Goal: Transaction & Acquisition: Obtain resource

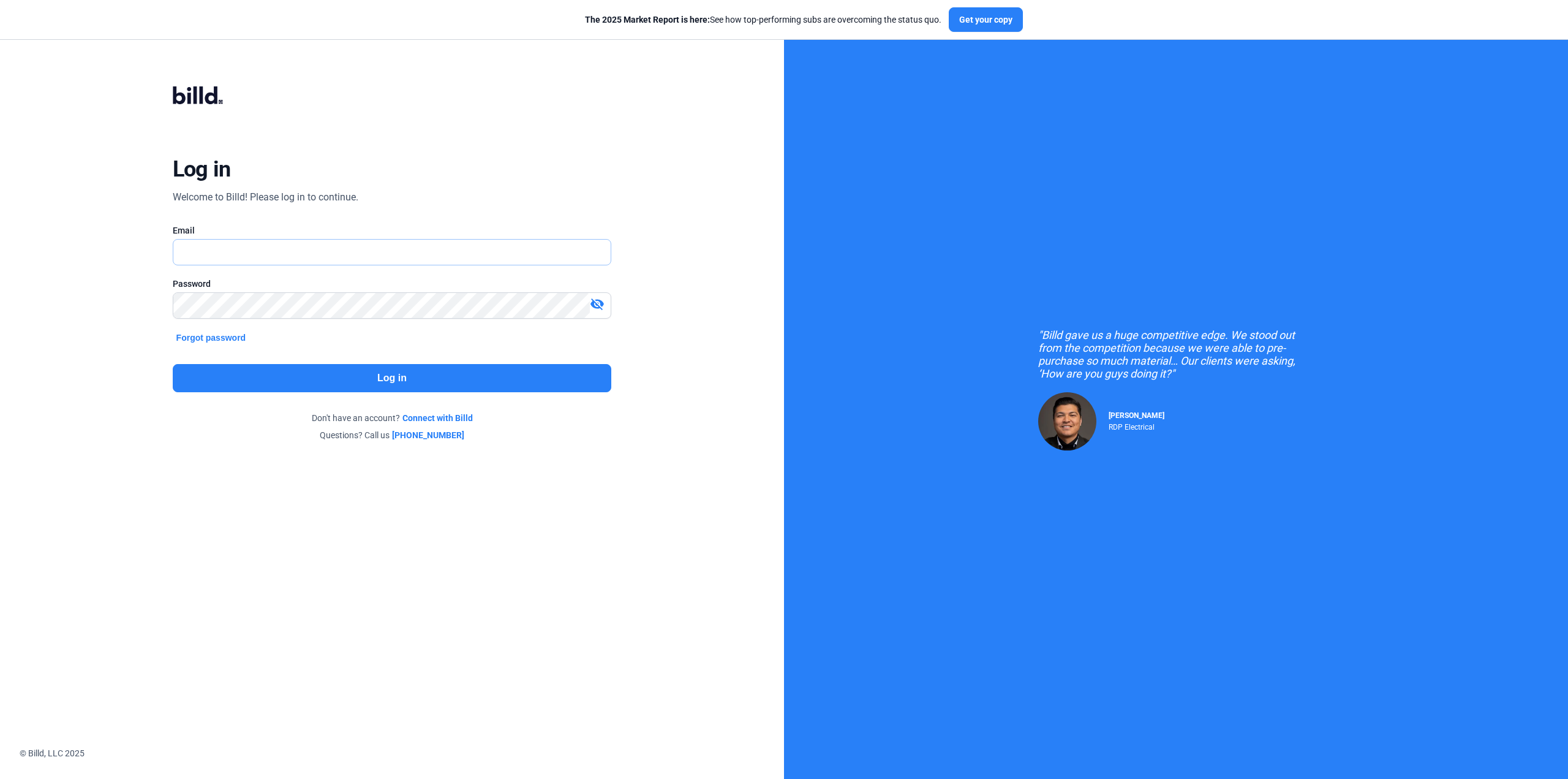
type input "[EMAIL_ADDRESS][DOMAIN_NAME]"
click at [376, 386] on button "Log in" at bounding box center [392, 378] width 439 height 29
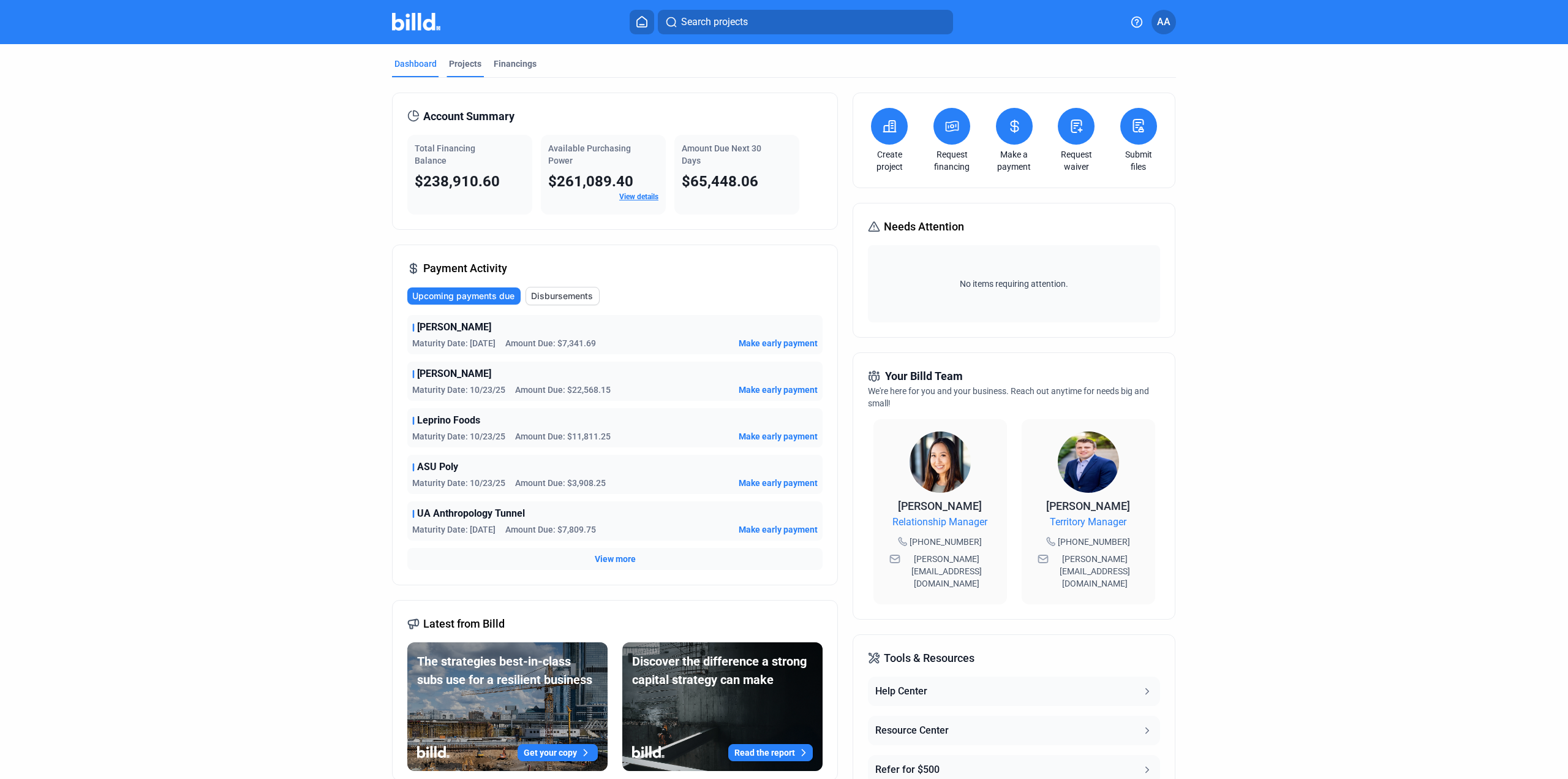
click at [454, 62] on div "Projects" at bounding box center [465, 64] width 32 height 12
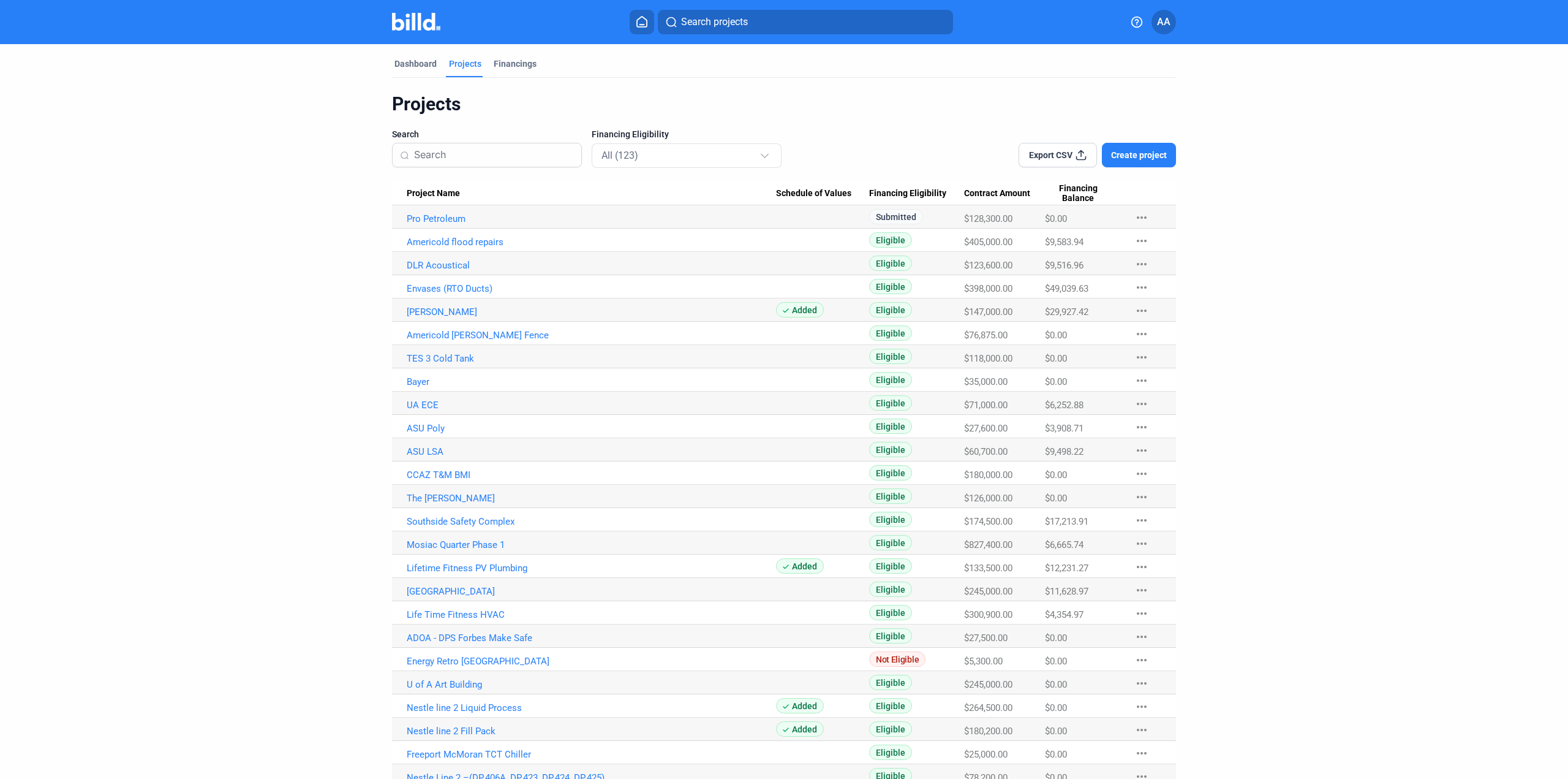
click at [514, 158] on input at bounding box center [494, 154] width 160 height 26
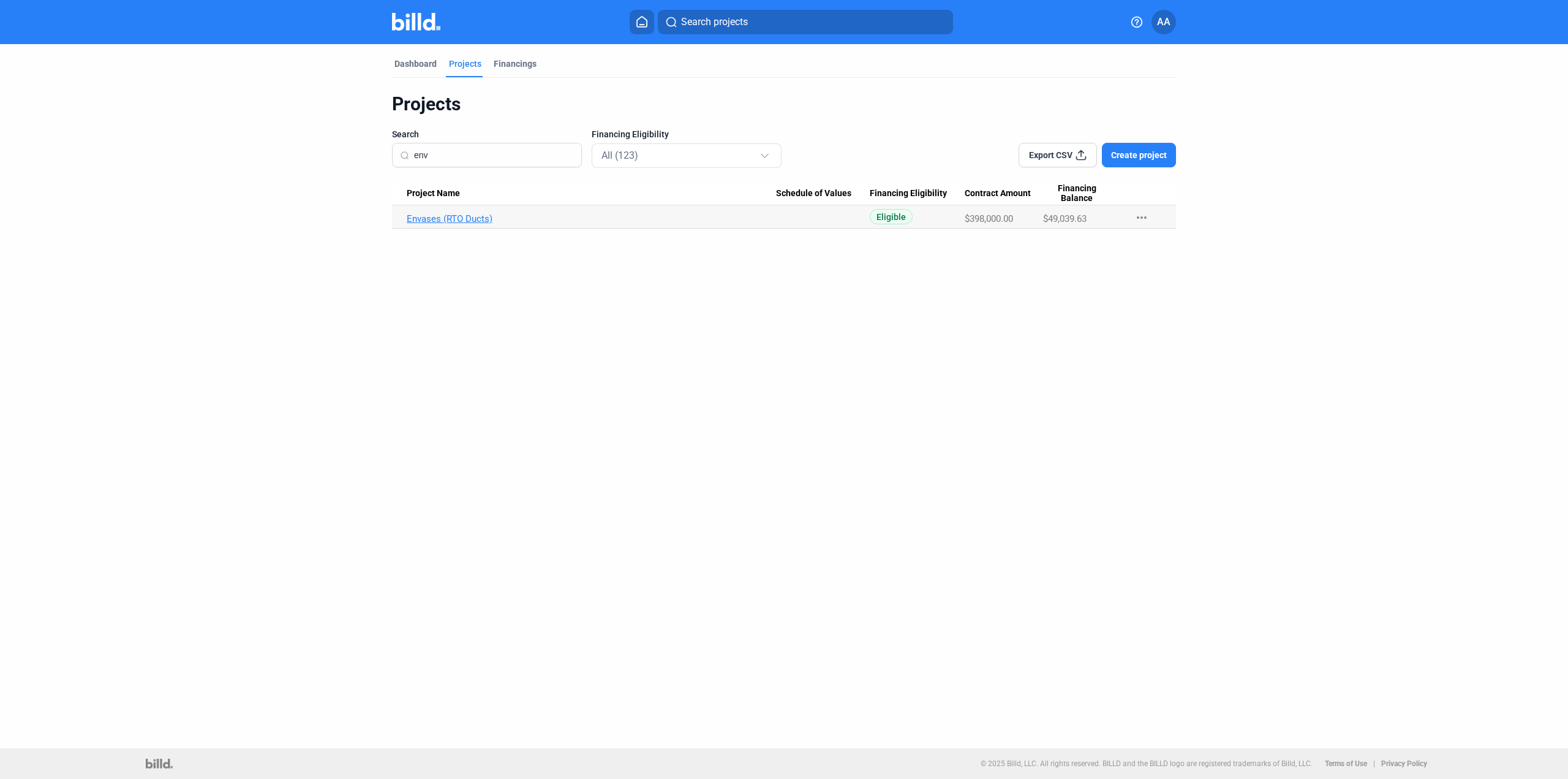
type input "env"
click at [524, 220] on link "Envases (RTO Ducts)" at bounding box center [591, 219] width 369 height 11
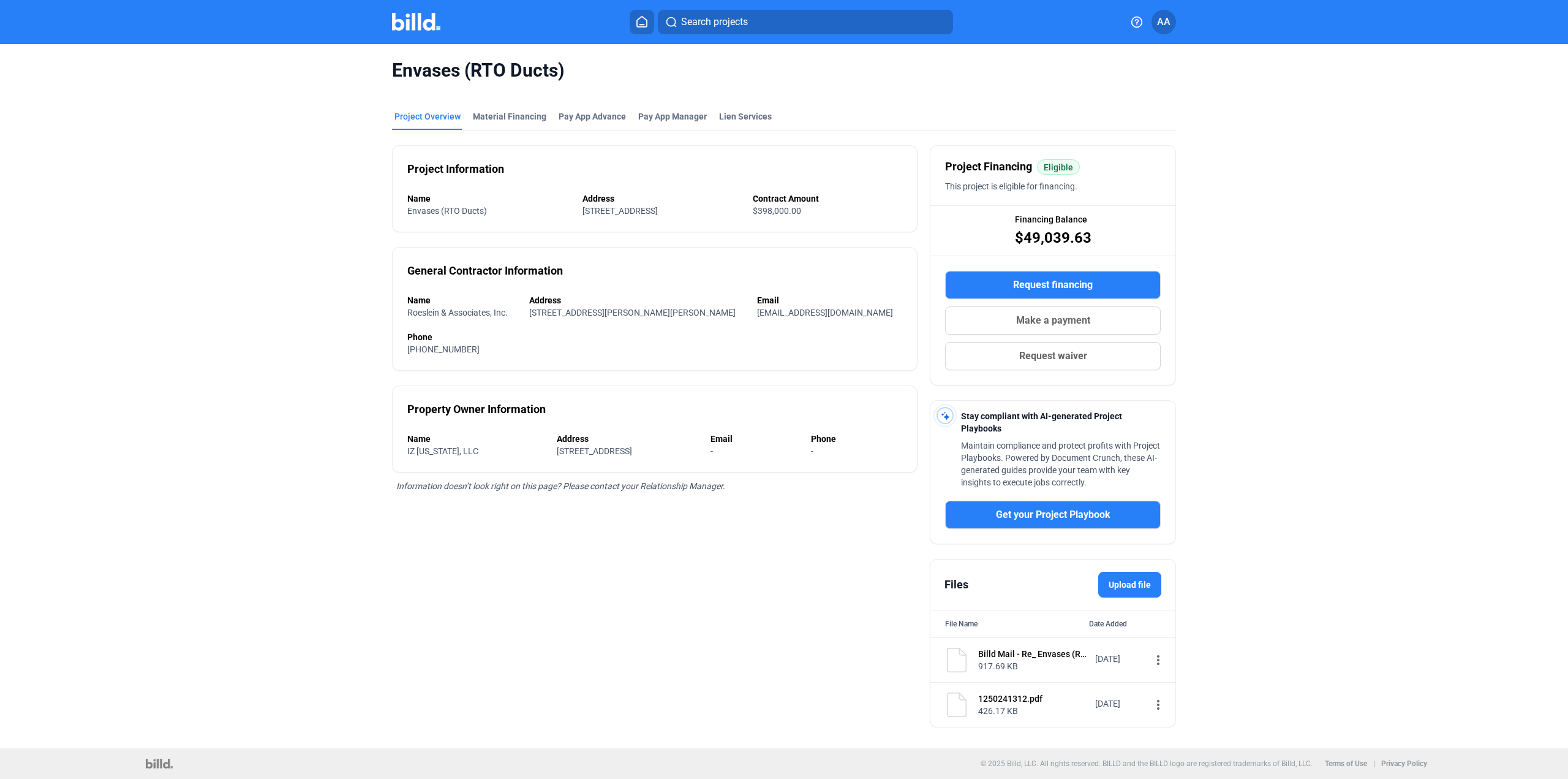
click at [1048, 282] on span "Request financing" at bounding box center [1053, 285] width 80 height 15
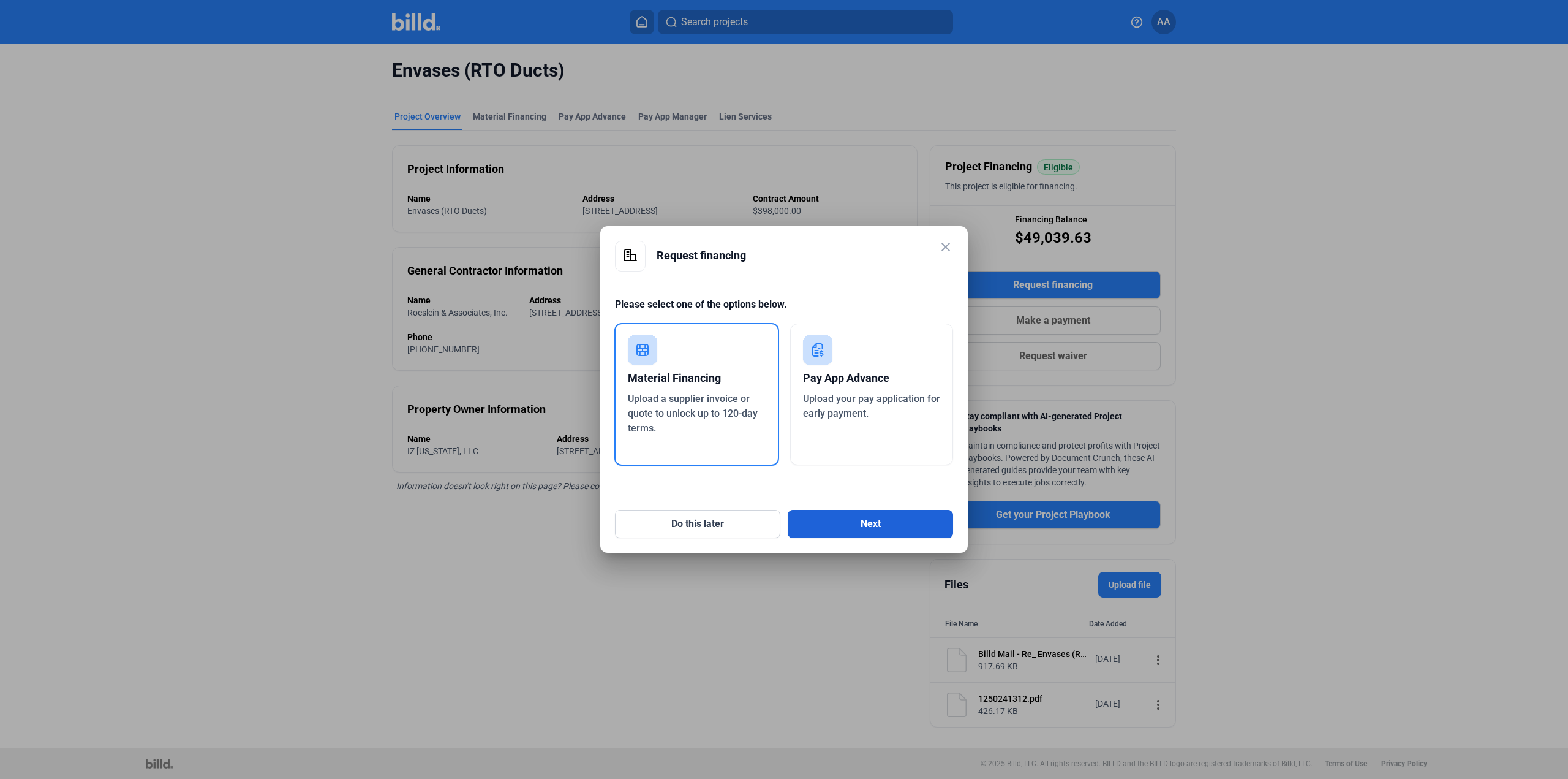
click at [894, 520] on button "Next" at bounding box center [871, 524] width 166 height 29
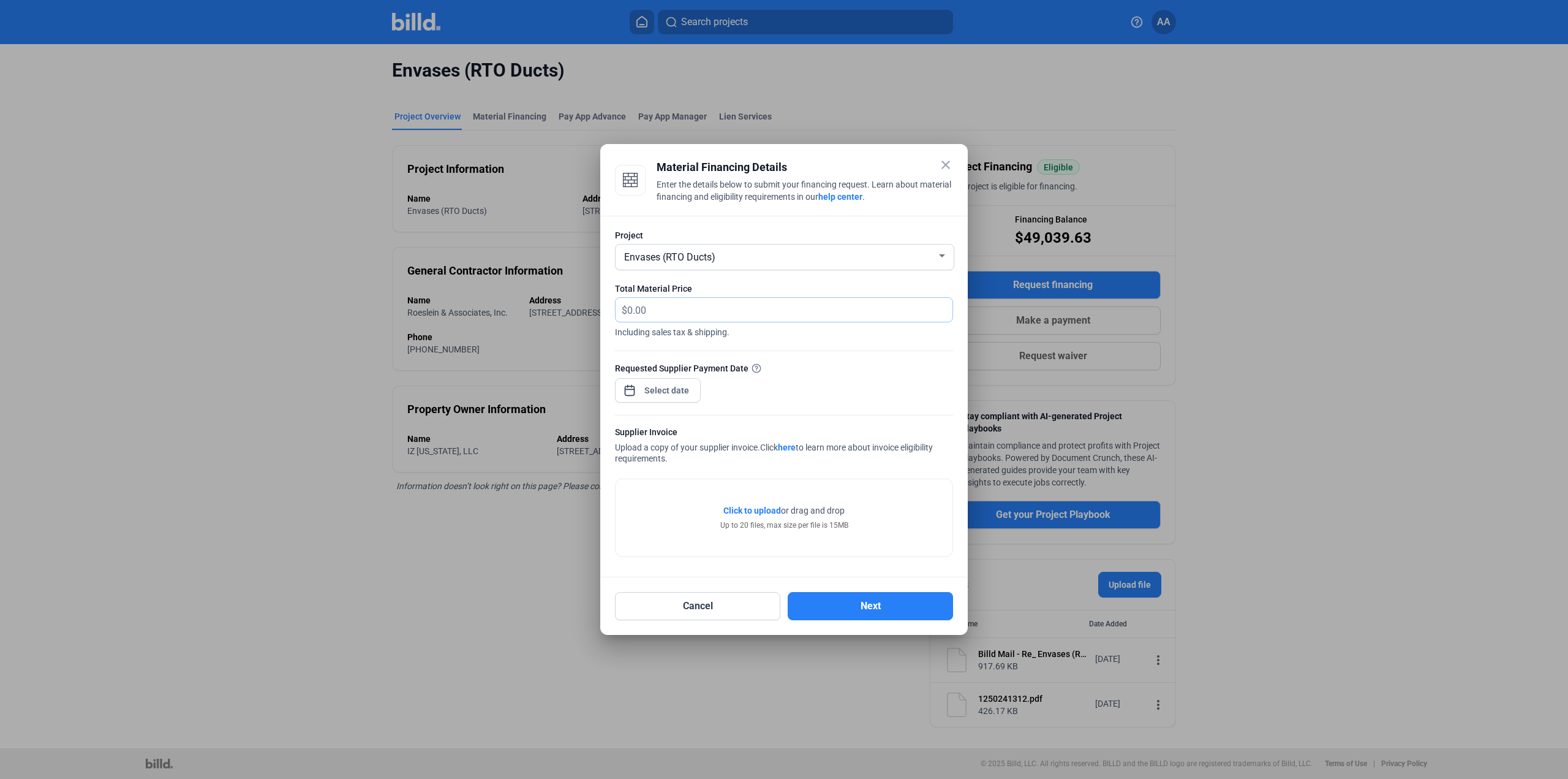
click at [707, 314] on input "text" at bounding box center [783, 310] width 311 height 24
click at [797, 303] on input "text" at bounding box center [789, 310] width 325 height 24
type input "14,924.95"
click at [797, 349] on div at bounding box center [784, 344] width 338 height 12
click at [659, 392] on div "close Material Financing Details Enter the details below to submit your financi…" at bounding box center [784, 389] width 1568 height 779
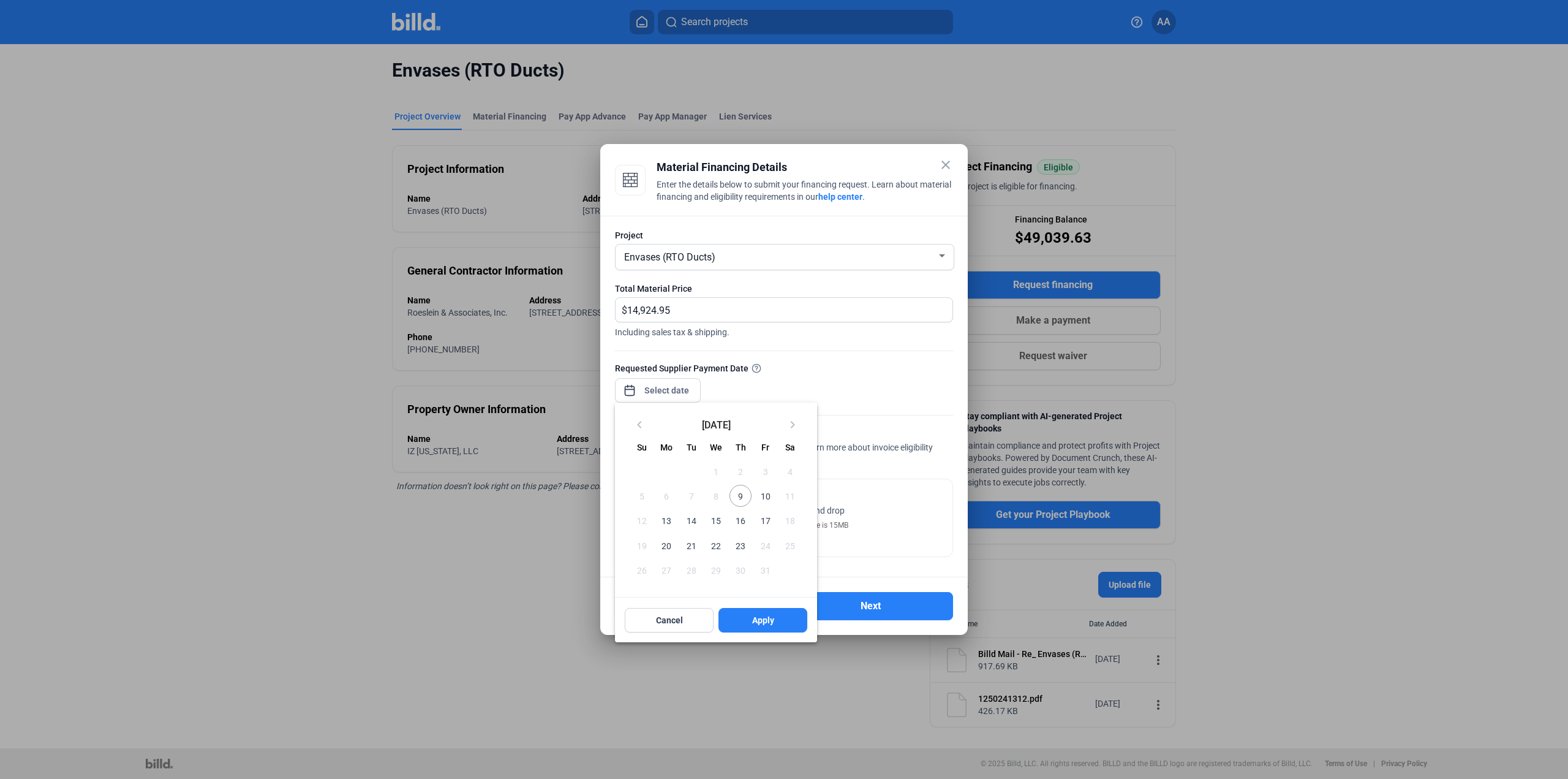
click at [741, 493] on span "9" at bounding box center [740, 495] width 22 height 22
click at [765, 621] on span "Apply" at bounding box center [763, 620] width 22 height 12
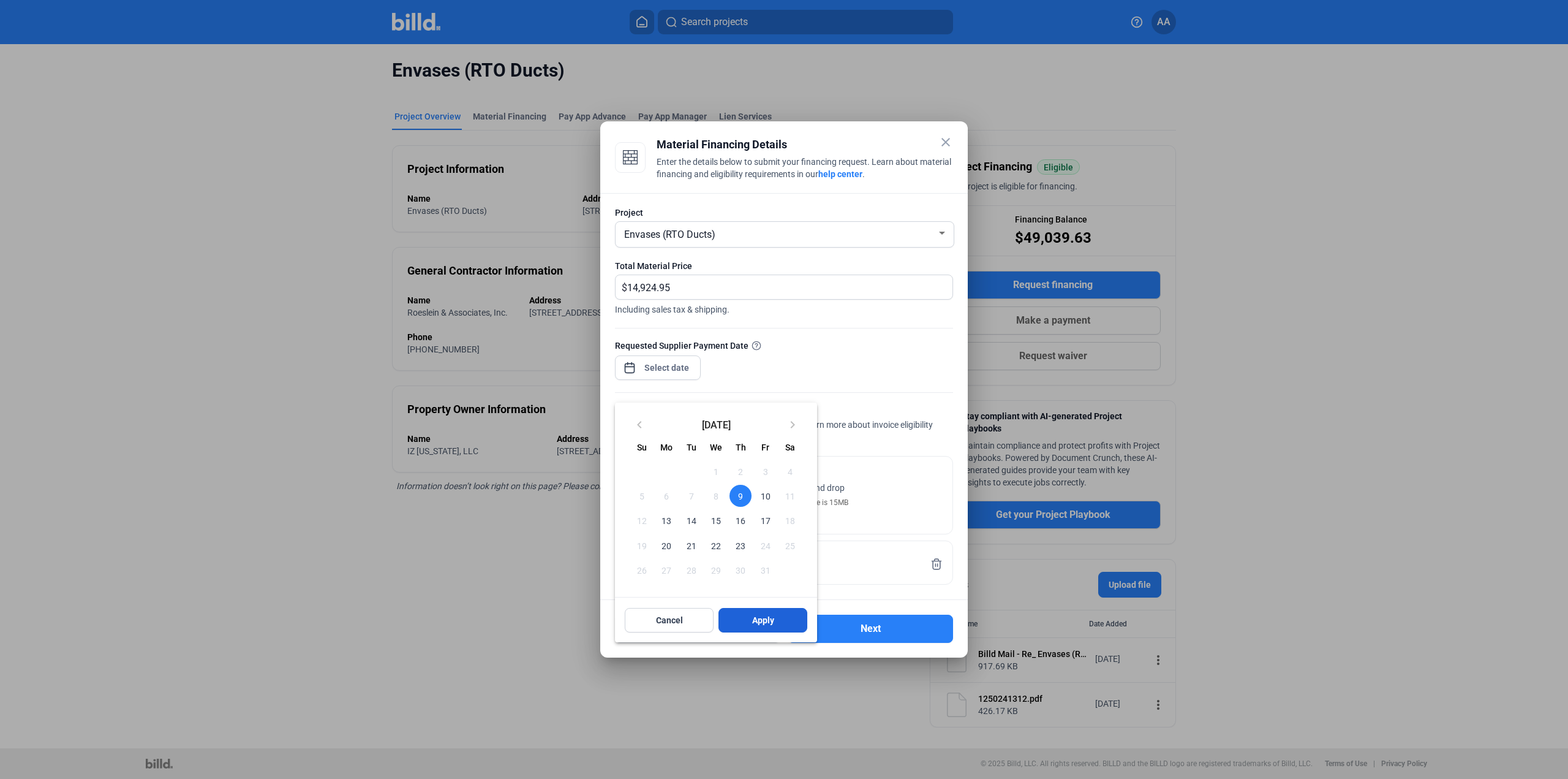
click at [782, 625] on button "Apply" at bounding box center [763, 620] width 89 height 25
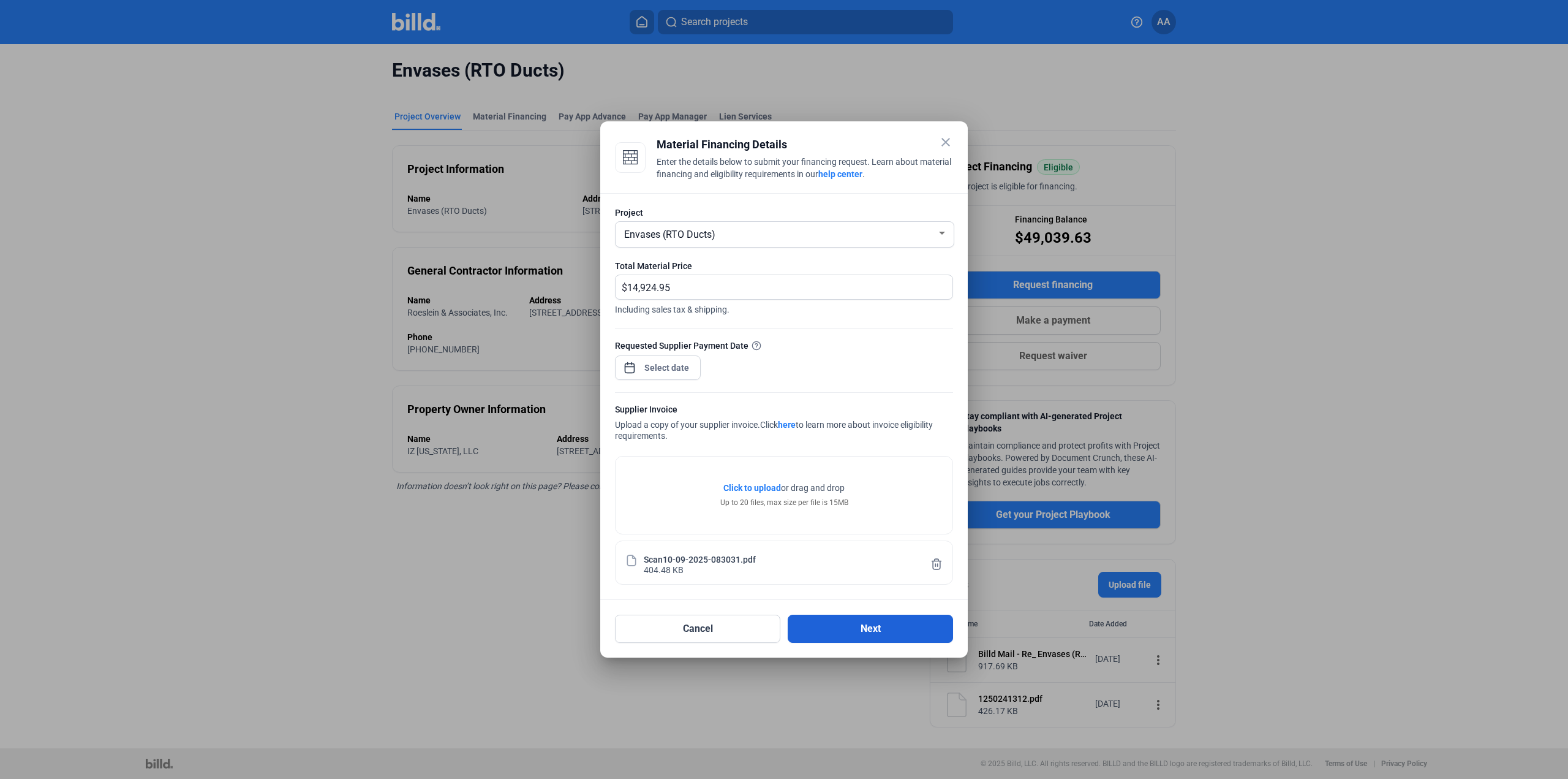
click at [871, 631] on button "Next" at bounding box center [871, 629] width 166 height 29
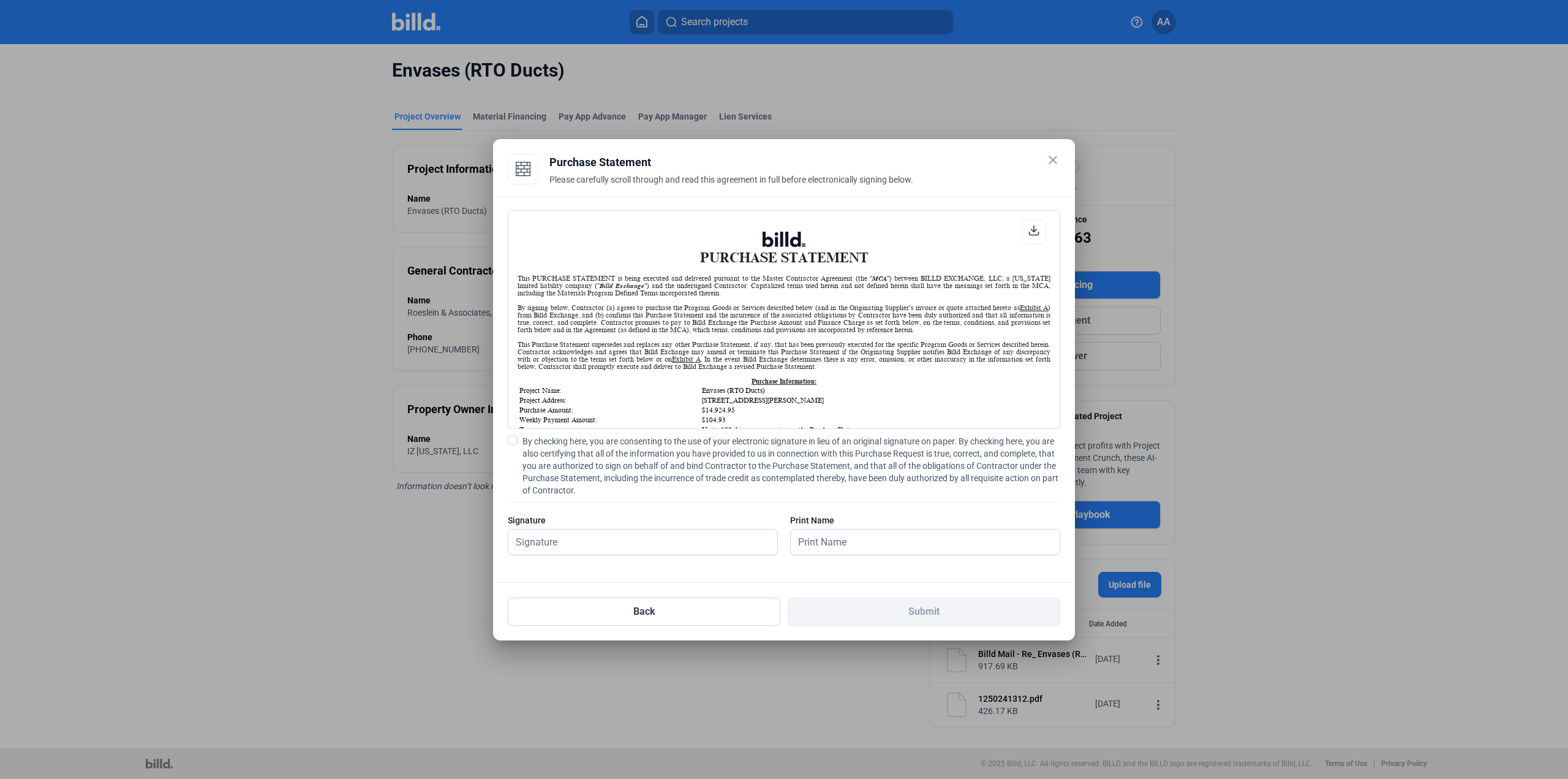
scroll to position [1, 0]
click at [518, 444] on label "By checking here, you are consenting to the use of your electronic signature in…" at bounding box center [784, 465] width 553 height 61
click at [0, 0] on input "By checking here, you are consenting to the use of your electronic signature in…" at bounding box center [0, 0] width 0 height 0
click at [611, 538] on input "text" at bounding box center [636, 542] width 255 height 25
type input "[PERSON_NAME]"
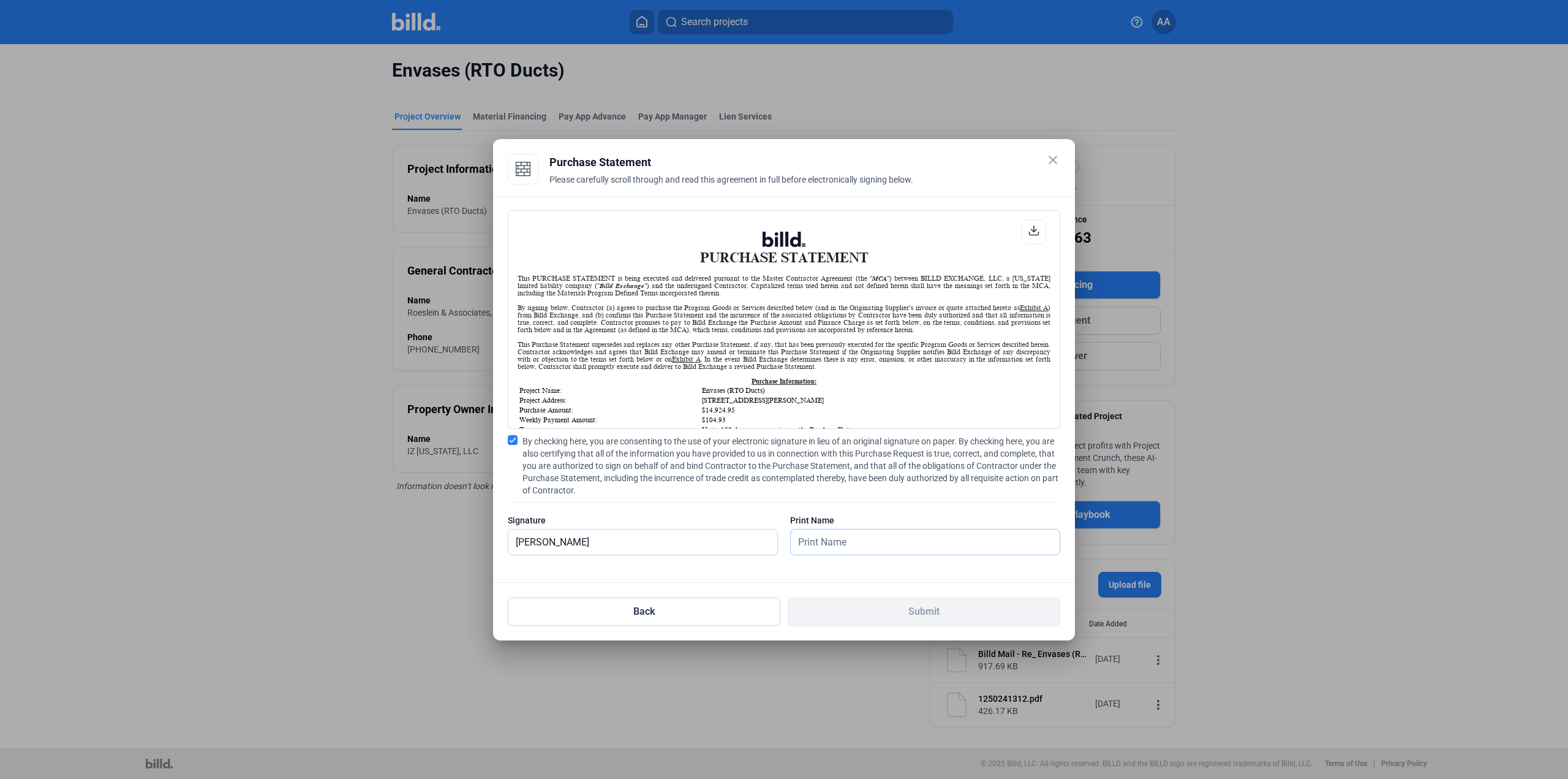
click at [834, 539] on input "text" at bounding box center [918, 542] width 255 height 25
type input "[PERSON_NAME]"
click at [856, 611] on button "Submit" at bounding box center [924, 611] width 272 height 29
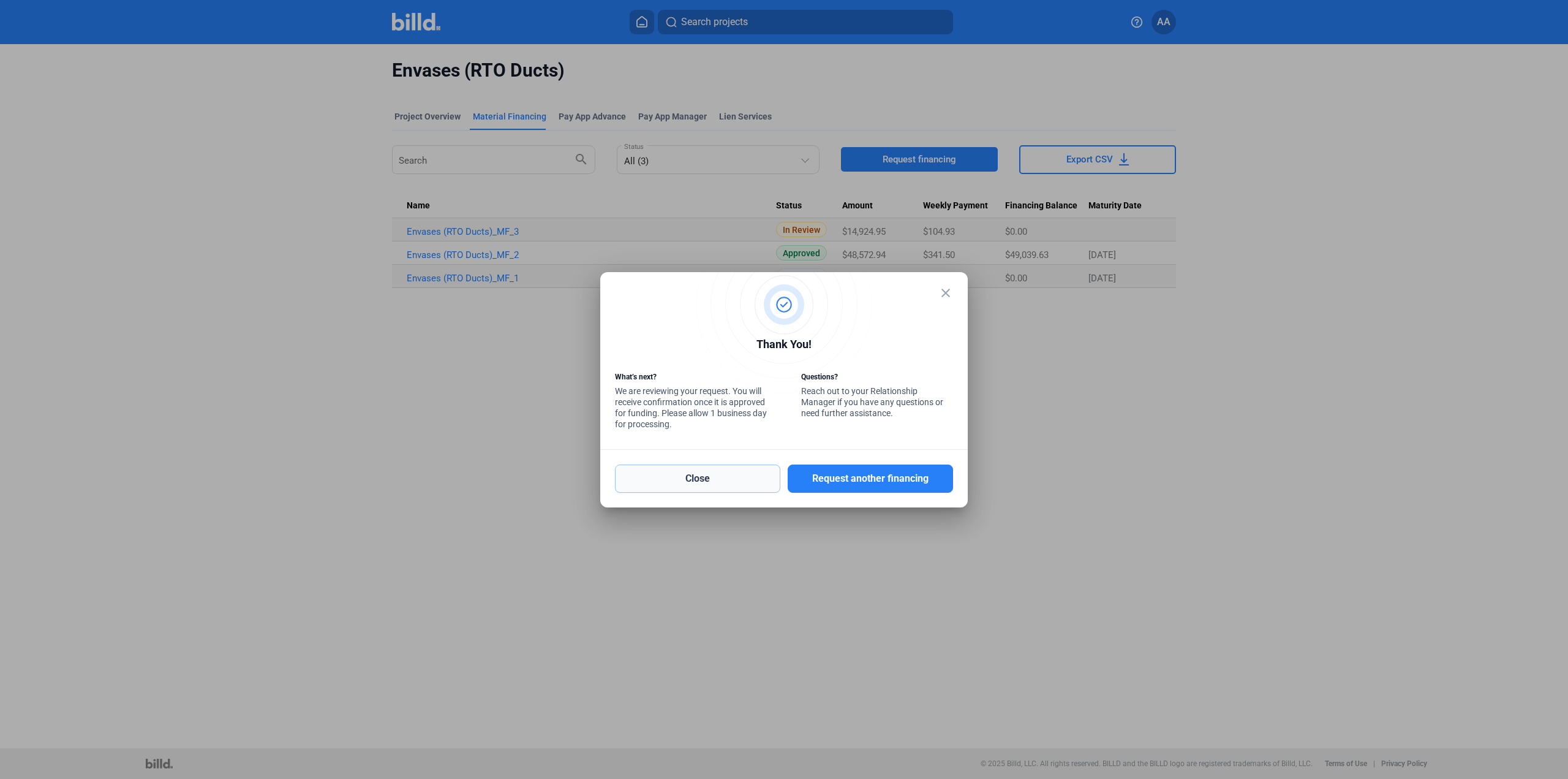
click at [698, 473] on button "Close" at bounding box center [698, 479] width 166 height 29
